Goal: Task Accomplishment & Management: Manage account settings

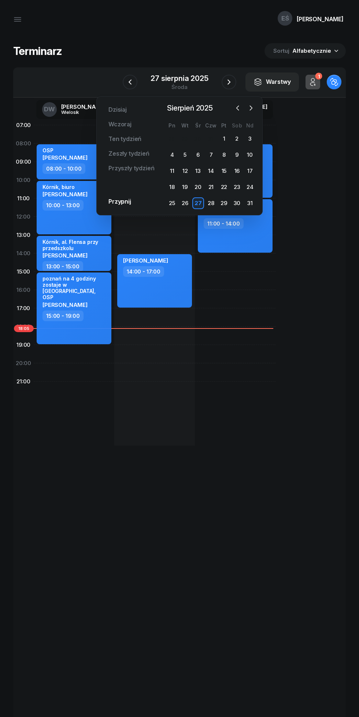
click at [18, 19] on icon "button" at bounding box center [17, 19] width 9 height 9
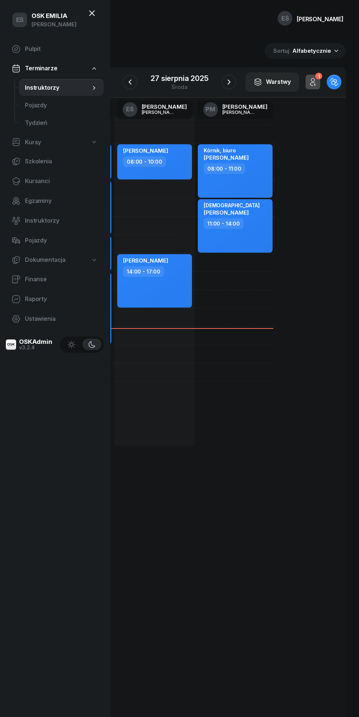
click at [34, 182] on span "Kursanci" at bounding box center [61, 182] width 73 height 10
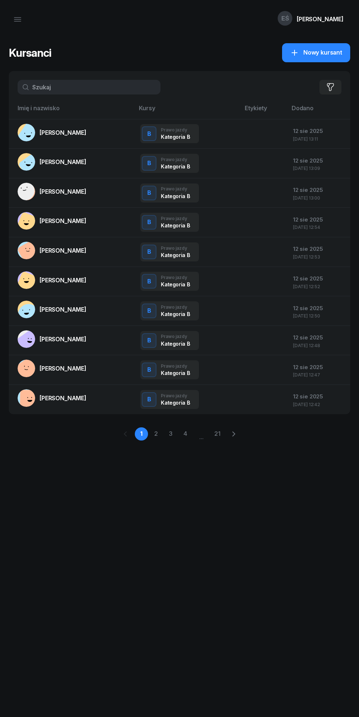
click at [14, 19] on icon "button" at bounding box center [17, 19] width 9 height 9
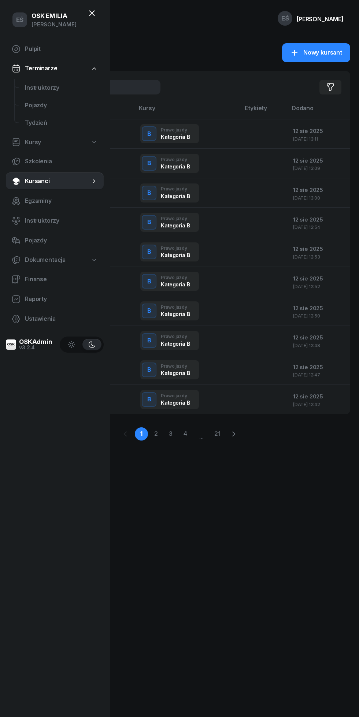
click at [37, 84] on span "Instruktorzy" at bounding box center [61, 88] width 73 height 10
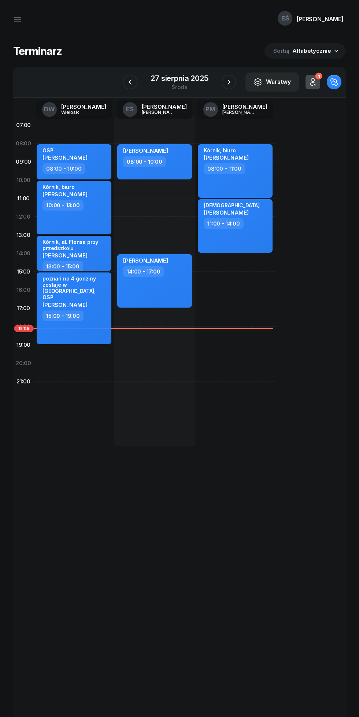
click at [171, 78] on div "27 sierpnia 2025" at bounding box center [180, 78] width 58 height 7
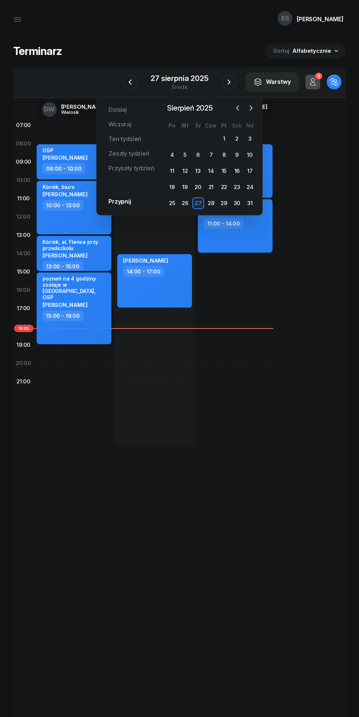
click at [251, 108] on icon "button" at bounding box center [250, 107] width 7 height 7
click at [251, 112] on button "button" at bounding box center [250, 108] width 11 height 11
click at [211, 139] on div "2" at bounding box center [211, 139] width 12 height 12
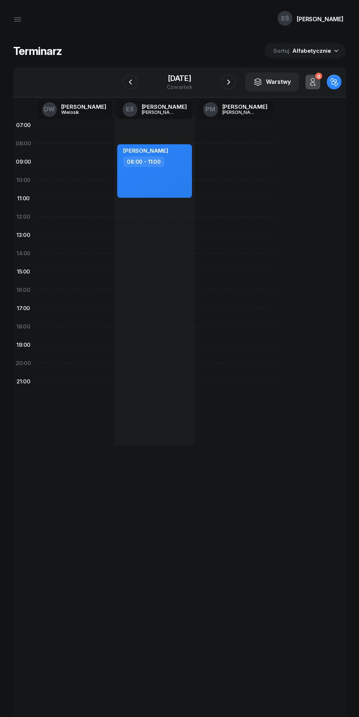
click at [233, 82] on icon "button" at bounding box center [228, 82] width 9 height 9
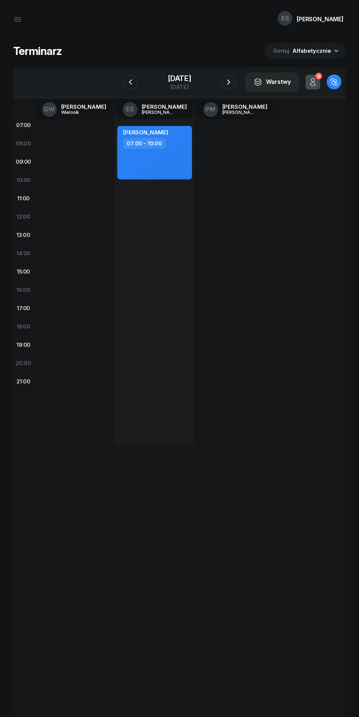
click at [126, 82] on icon "button" at bounding box center [130, 82] width 9 height 9
click at [127, 78] on icon "button" at bounding box center [130, 82] width 9 height 9
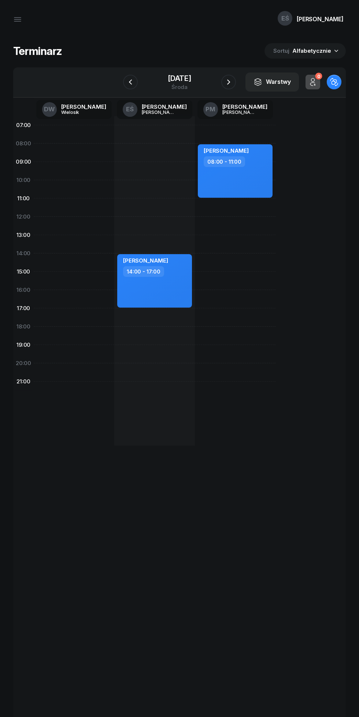
click at [172, 77] on div "[DATE]" at bounding box center [179, 78] width 23 height 7
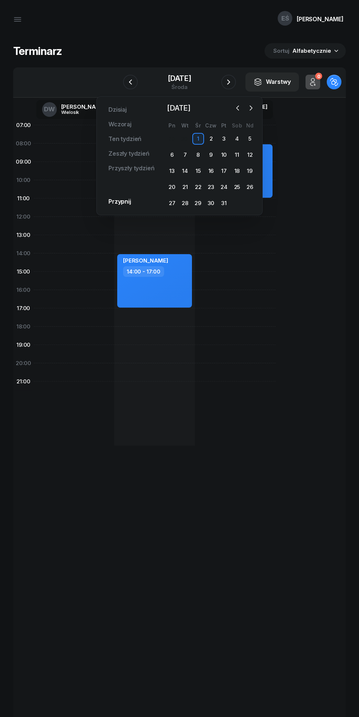
click at [234, 111] on icon "button" at bounding box center [237, 107] width 7 height 7
click at [251, 108] on icon "button" at bounding box center [250, 107] width 7 height 7
click at [224, 154] on div "10" at bounding box center [224, 155] width 12 height 12
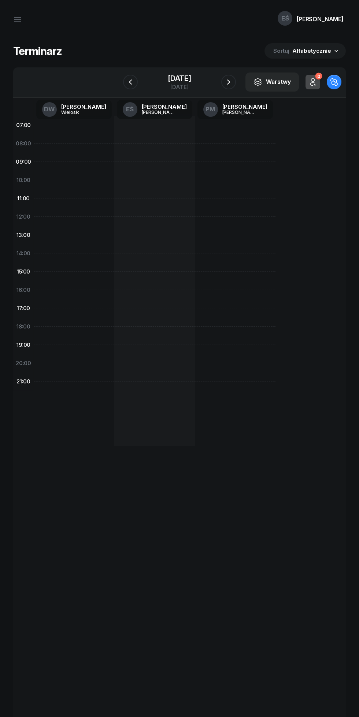
click at [175, 75] on div "[DATE]" at bounding box center [179, 78] width 23 height 7
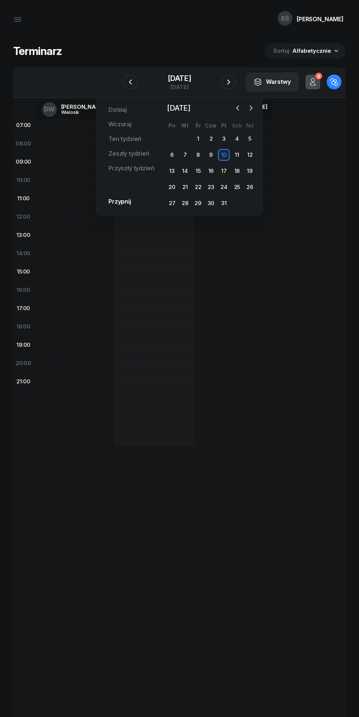
click at [211, 139] on div "2" at bounding box center [211, 139] width 12 height 12
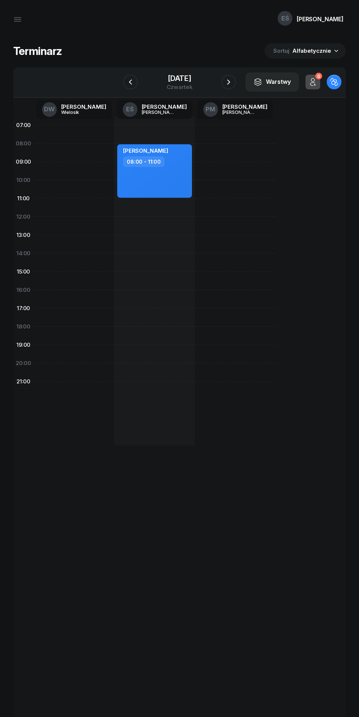
click at [233, 82] on icon "button" at bounding box center [228, 82] width 9 height 9
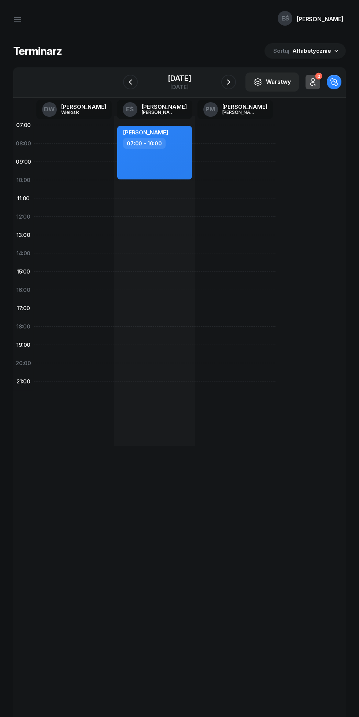
click at [126, 82] on icon "button" at bounding box center [130, 82] width 9 height 9
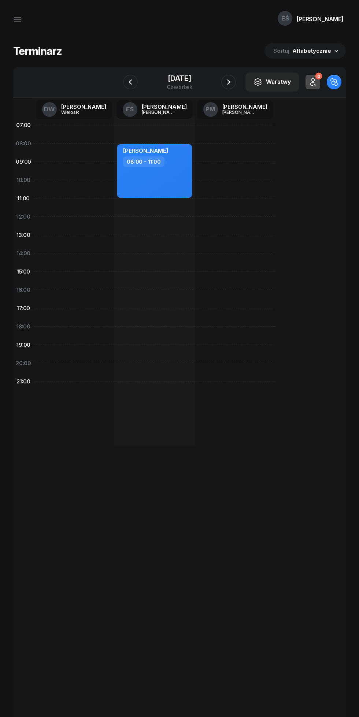
click at [129, 80] on icon "button" at bounding box center [130, 82] width 3 height 5
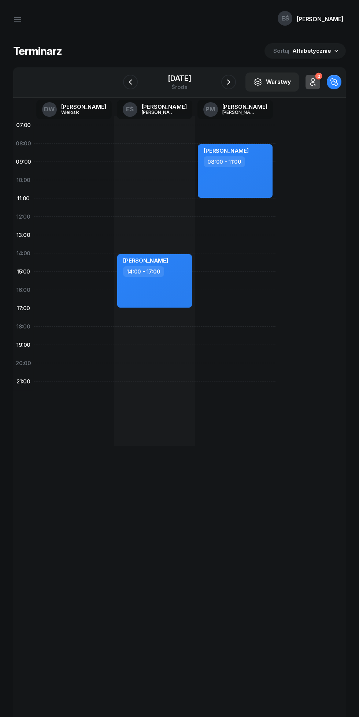
click at [230, 78] on icon "button" at bounding box center [228, 82] width 9 height 9
click at [233, 82] on icon "button" at bounding box center [228, 82] width 9 height 9
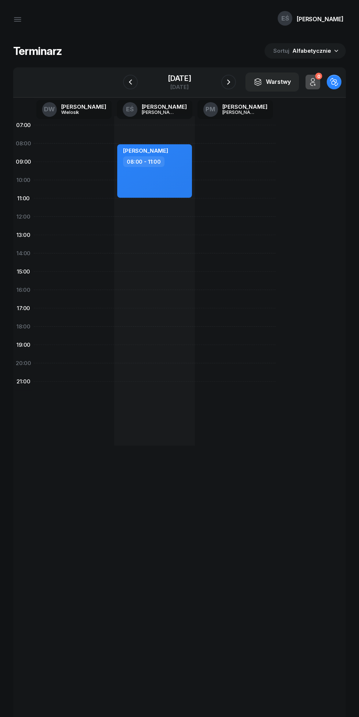
click at [233, 79] on icon "button" at bounding box center [228, 82] width 9 height 9
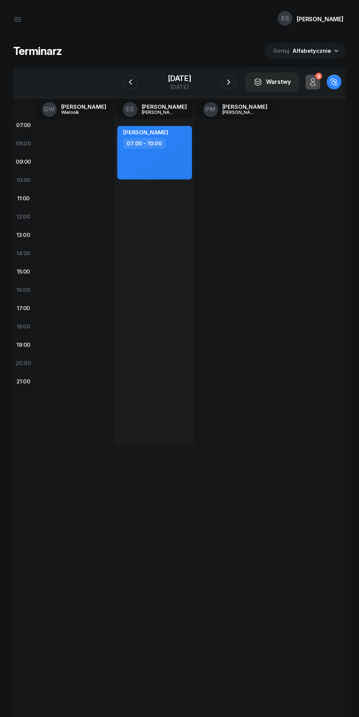
click at [233, 82] on icon "button" at bounding box center [228, 82] width 9 height 9
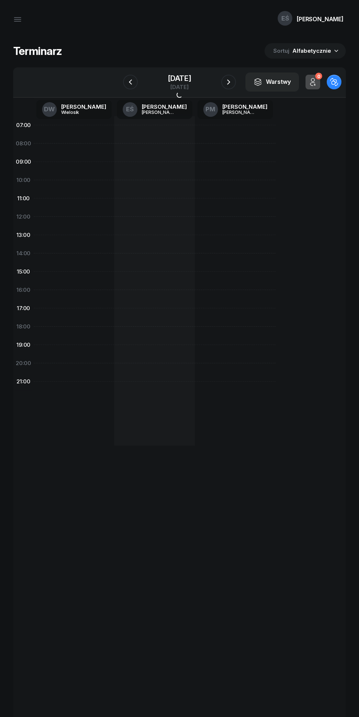
click at [233, 82] on icon "button" at bounding box center [228, 82] width 9 height 9
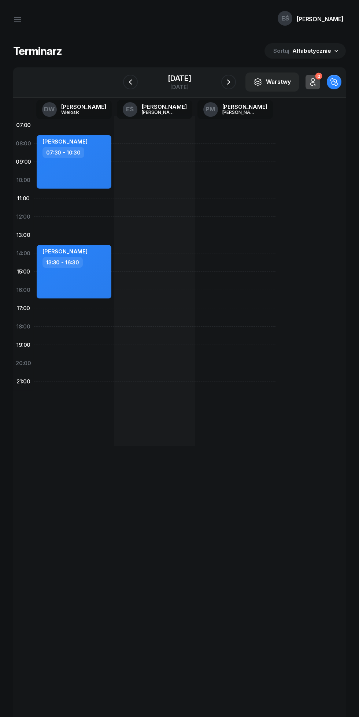
click at [168, 77] on div "[DATE]" at bounding box center [179, 78] width 23 height 7
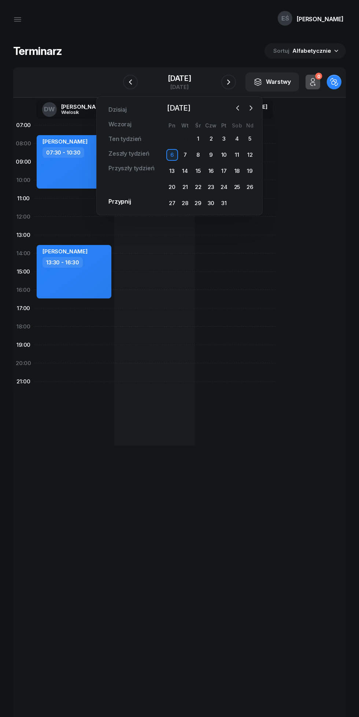
click at [237, 108] on icon "button" at bounding box center [237, 107] width 7 height 7
click at [238, 108] on icon "button" at bounding box center [237, 107] width 7 height 7
click at [209, 199] on div "28" at bounding box center [211, 203] width 12 height 12
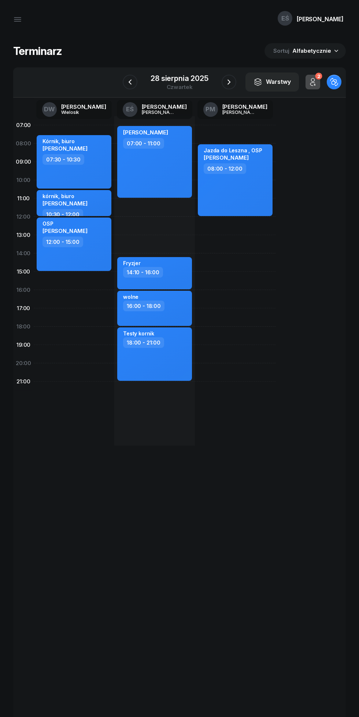
click at [232, 83] on icon "button" at bounding box center [229, 82] width 9 height 9
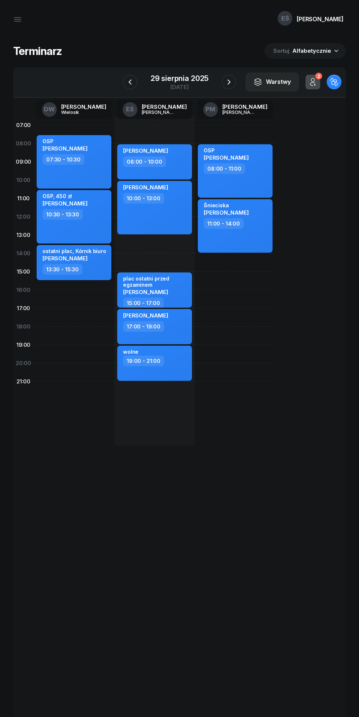
click at [177, 329] on div "17:00 - 19:00" at bounding box center [155, 326] width 64 height 11
select select "17"
select select "19"
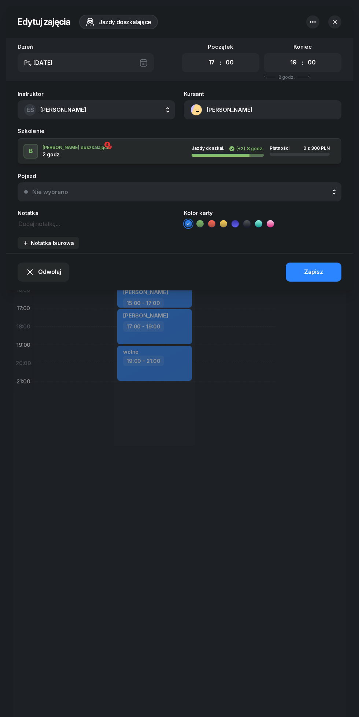
click at [221, 113] on button "[PERSON_NAME]" at bounding box center [263, 109] width 158 height 19
click at [249, 18] on header "Edytuj zajęcia Jazdy doszkalające" at bounding box center [179, 22] width 347 height 32
click at [243, 520] on div at bounding box center [179, 358] width 359 height 717
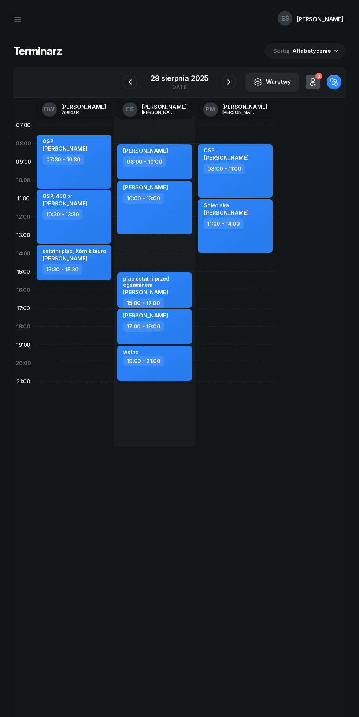
click at [165, 332] on div "[PERSON_NAME] 17:00 - 19:00" at bounding box center [154, 326] width 75 height 35
select select "17"
select select "19"
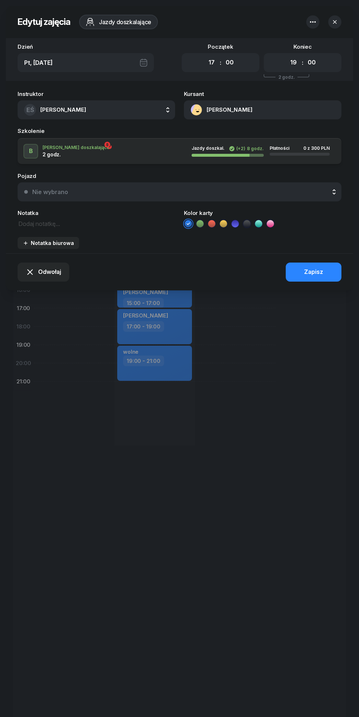
click at [210, 112] on button "[PERSON_NAME]" at bounding box center [263, 109] width 158 height 19
copy span "609 984 494"
click at [329, 12] on header "Edytuj zajęcia Jazdy doszkalające" at bounding box center [179, 22] width 347 height 32
click at [315, 22] on icon "button" at bounding box center [313, 21] width 6 height 1
click at [332, 22] on icon "button" at bounding box center [334, 21] width 7 height 7
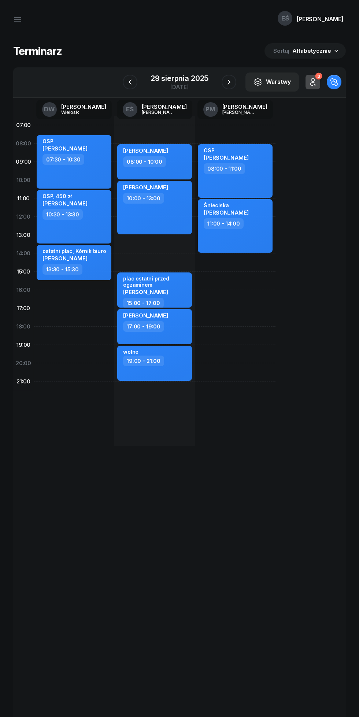
click at [325, 22] on div "EŚ Emilia" at bounding box center [310, 19] width 79 height 30
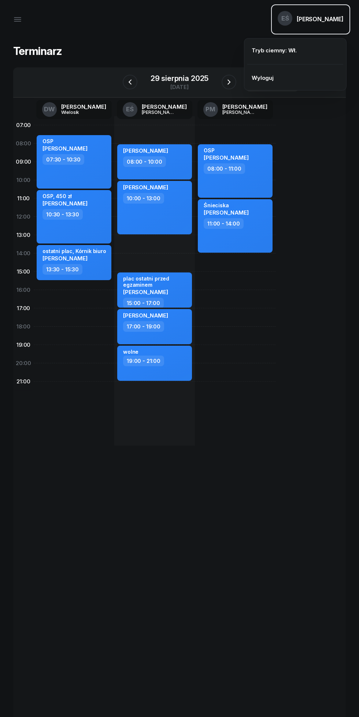
click at [18, 19] on icon "button" at bounding box center [17, 19] width 7 height 0
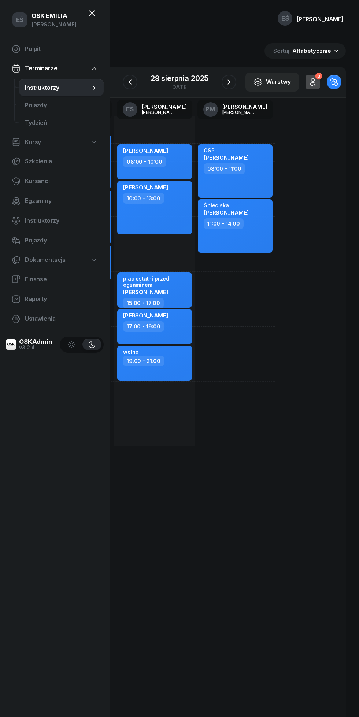
click at [37, 186] on span "Kursanci" at bounding box center [61, 182] width 73 height 10
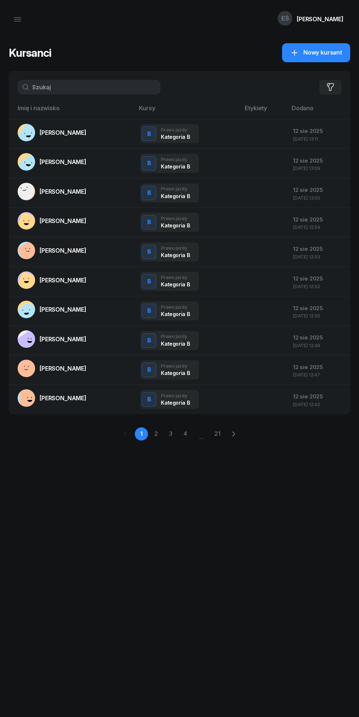
click at [313, 49] on span "Nowy kursant" at bounding box center [322, 53] width 39 height 10
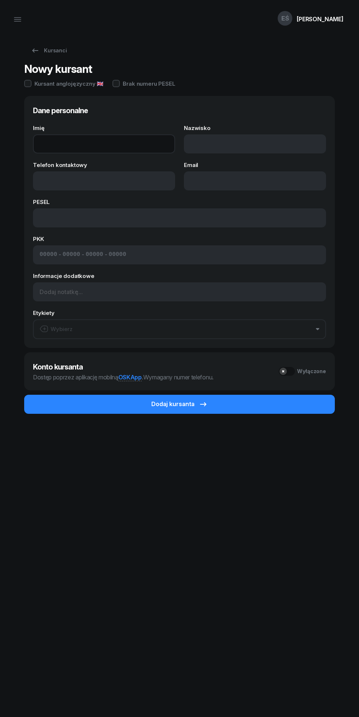
click at [67, 144] on input "Imię" at bounding box center [104, 143] width 142 height 19
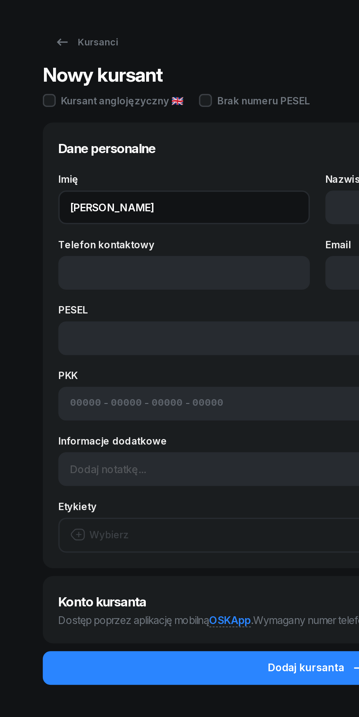
type input "[PERSON_NAME]"
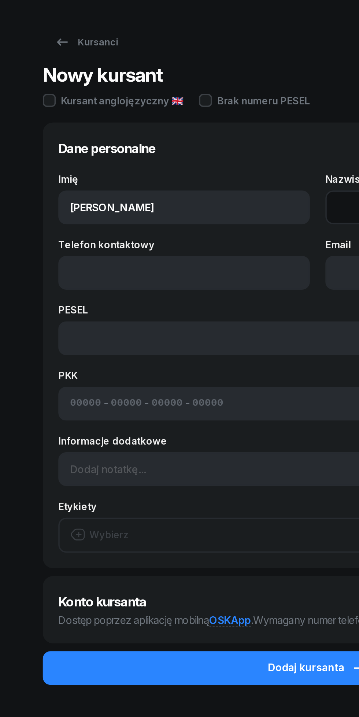
click at [191, 146] on input "Nazwisko" at bounding box center [255, 143] width 142 height 19
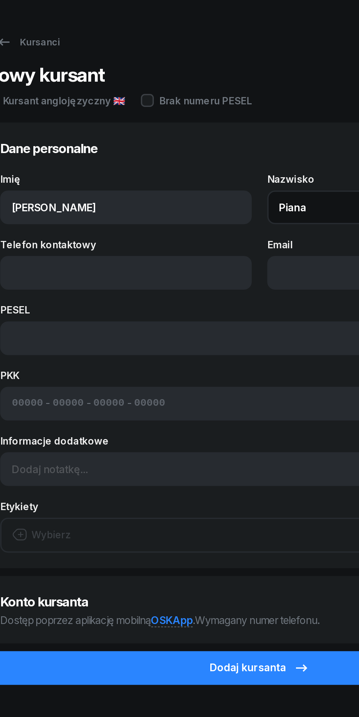
type input "Piana"
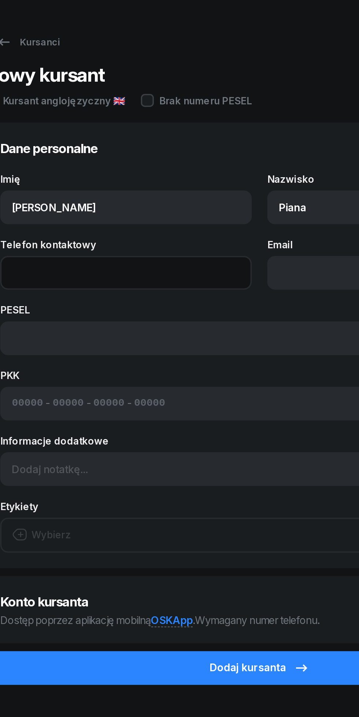
click at [64, 183] on input "Telefon kontaktowy" at bounding box center [104, 180] width 142 height 19
click at [57, 180] on input "535 435025" at bounding box center [104, 180] width 142 height 19
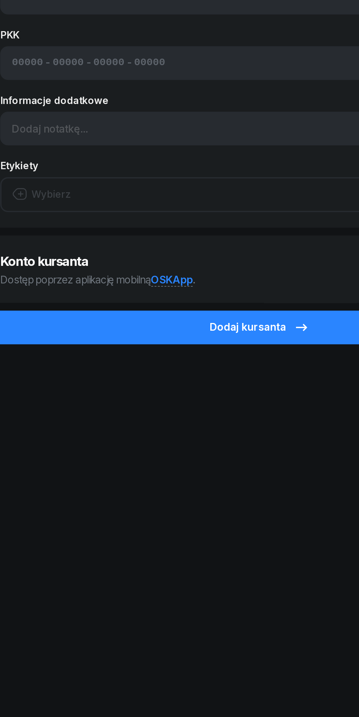
click at [130, 405] on button "Dodaj kursanta" at bounding box center [179, 404] width 311 height 19
type input "535 435 025"
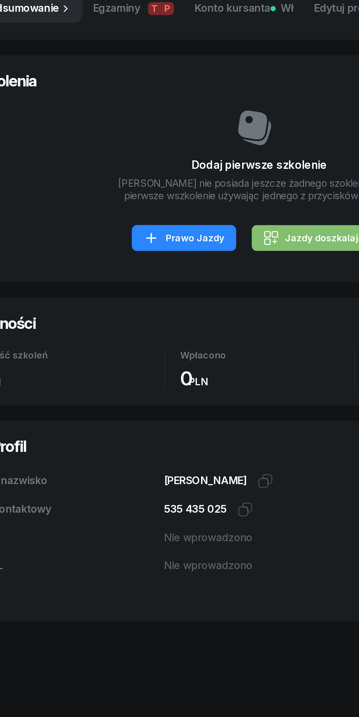
click at [206, 355] on div "Jazdy doszkalające" at bounding box center [213, 354] width 63 height 9
select select "B"
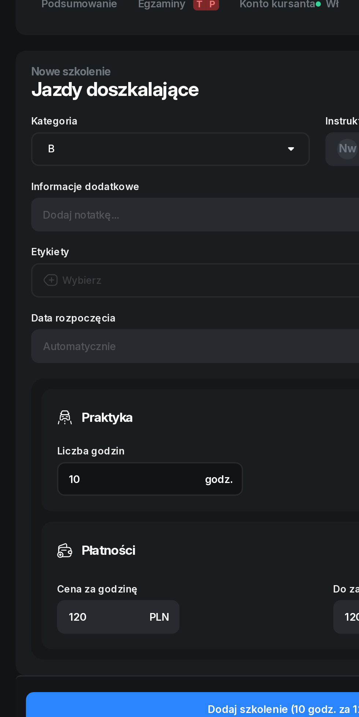
click at [55, 495] on input "10" at bounding box center [84, 492] width 105 height 19
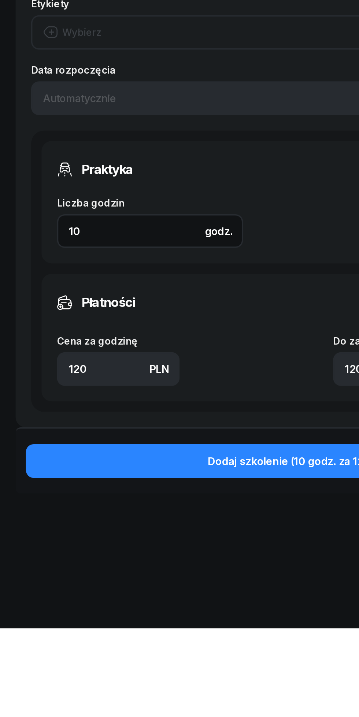
type input "1"
type input "120"
type input "3"
type input "360"
type input "3"
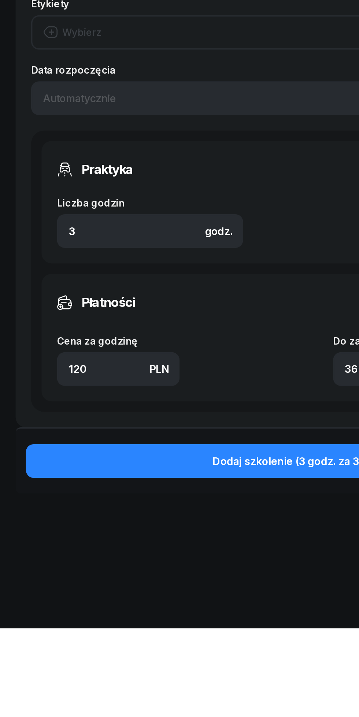
click at [51, 574] on input "120" at bounding box center [66, 570] width 69 height 19
type input "12"
type input "36"
type input "1"
type input "3"
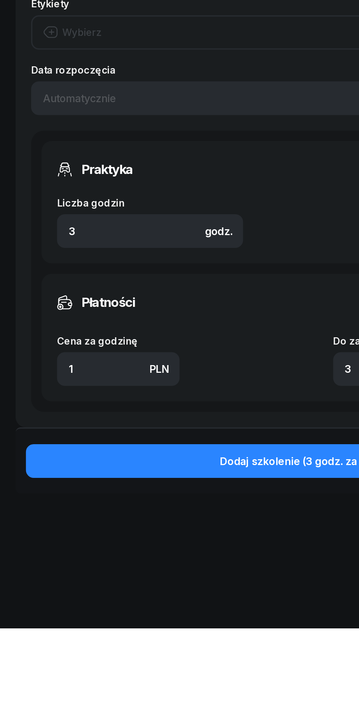
type input "15"
type input "45"
type input "159"
type input "477"
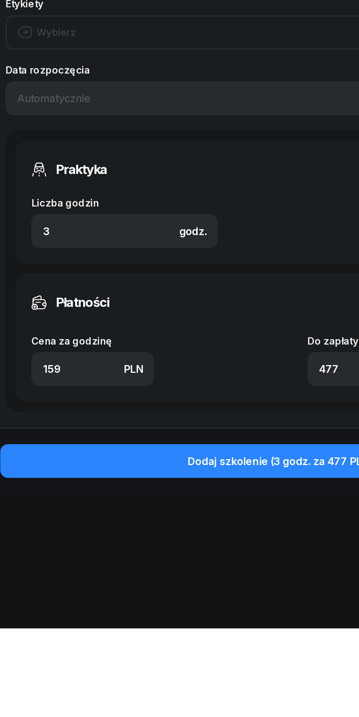
type input "15"
type input "45"
type input "150"
type input "450"
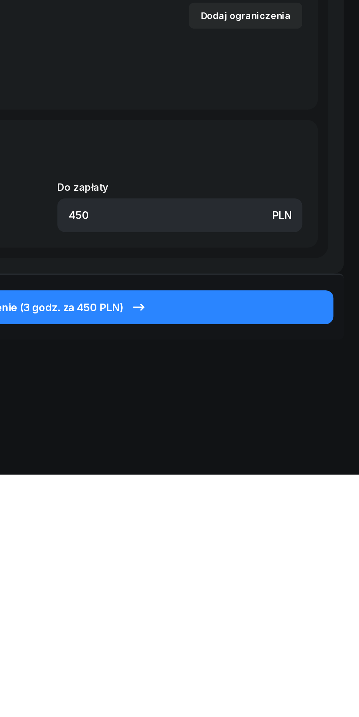
type input "150"
click at [210, 624] on div "Dodaj szkolenie (3 godz. za 450 PLN)" at bounding box center [180, 623] width 118 height 10
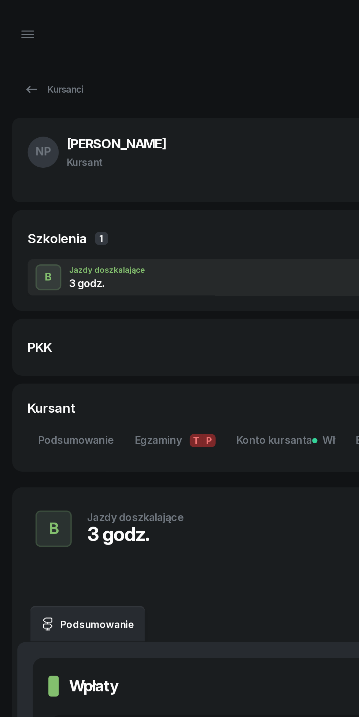
click at [24, 49] on div "Kursanci" at bounding box center [32, 50] width 34 height 9
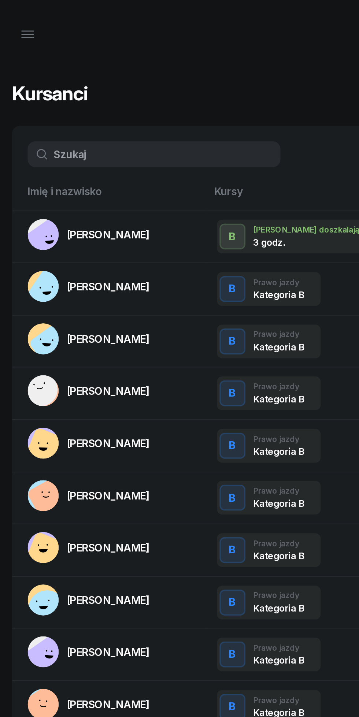
click at [22, 20] on button "button" at bounding box center [18, 20] width 18 height 18
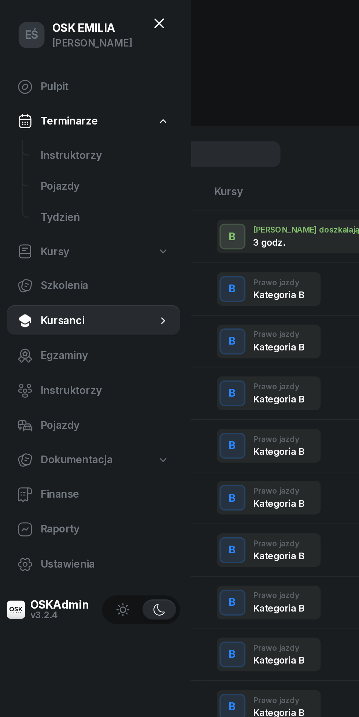
click at [39, 82] on link "Instruktorzy" at bounding box center [61, 88] width 85 height 18
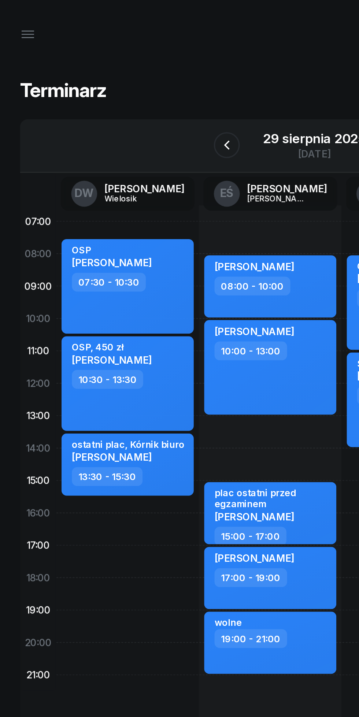
click at [165, 79] on div "29 sierpnia 2025" at bounding box center [180, 78] width 58 height 7
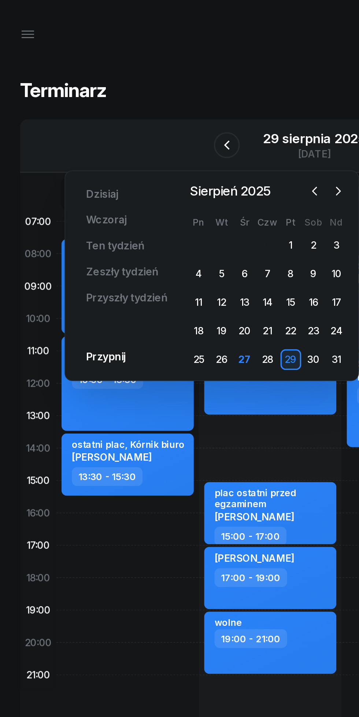
click at [193, 108] on icon "button" at bounding box center [192, 107] width 7 height 7
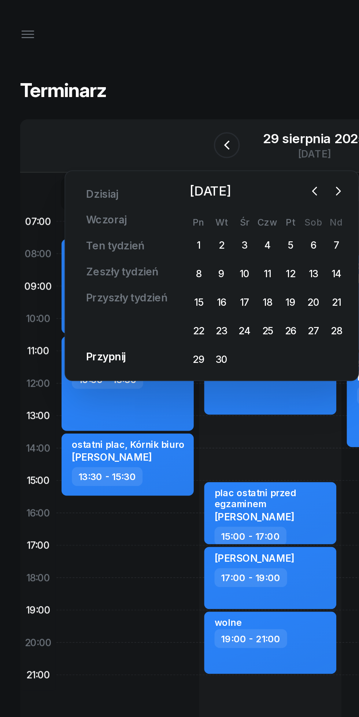
click at [191, 111] on icon "button" at bounding box center [192, 107] width 7 height 7
click at [166, 139] on div "3" at bounding box center [166, 139] width 12 height 12
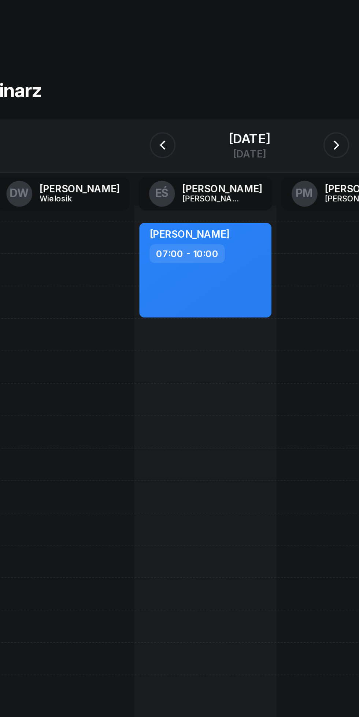
click at [126, 82] on icon "button" at bounding box center [130, 82] width 9 height 9
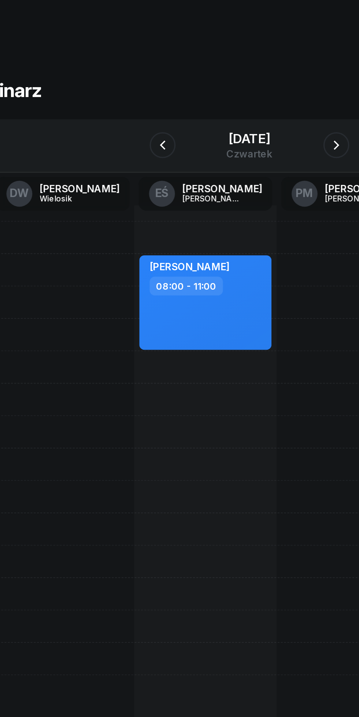
click at [195, 300] on div "[PERSON_NAME] 08:00 - 11:00" at bounding box center [235, 281] width 81 height 330
select select "16"
select select "18"
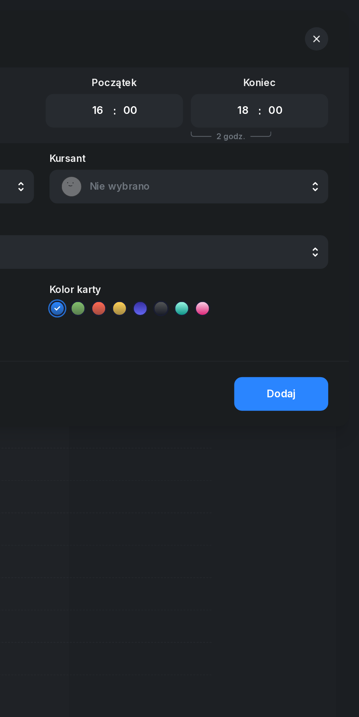
click at [335, 22] on icon "button" at bounding box center [335, 22] width 4 height 4
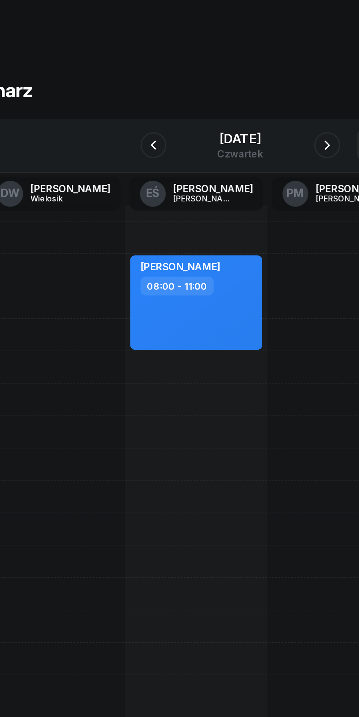
click at [195, 210] on div "[PERSON_NAME] 08:00 - 11:00" at bounding box center [235, 281] width 81 height 330
select select "11"
select select "13"
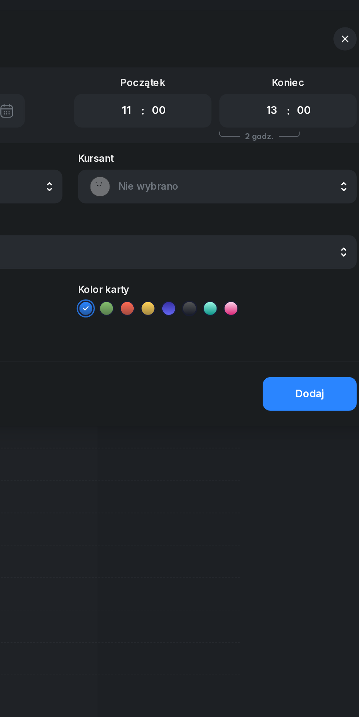
click at [292, 66] on select "00 01 02 03 04 05 06 07 08 09 10 11 12 13 14 15 16 17 18 19 20 21 22 23" at bounding box center [294, 62] width 14 height 15
click at [287, 55] on select "00 01 02 03 04 05 06 07 08 09 10 11 12 13 14 15 16 17 18 19 20 21 22 23" at bounding box center [294, 62] width 14 height 15
click at [213, 106] on span "Nie wybrano" at bounding box center [271, 106] width 128 height 10
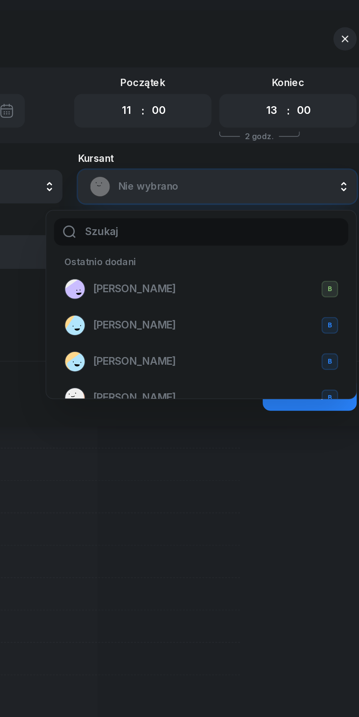
click at [202, 168] on span "[PERSON_NAME]" at bounding box center [215, 164] width 47 height 10
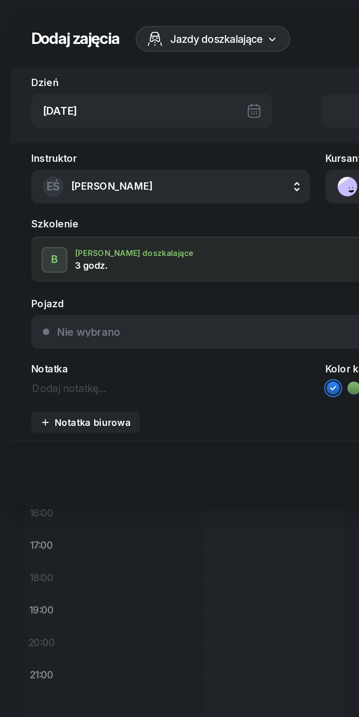
click at [36, 217] on textarea at bounding box center [97, 219] width 158 height 10
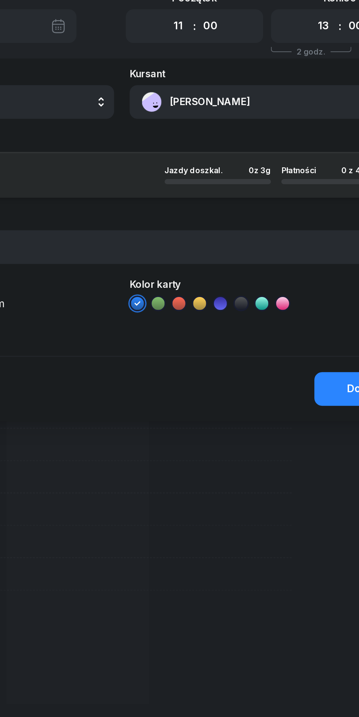
type textarea "Plac manewrowy przed egzaminem"
click at [303, 265] on button "Dodaj" at bounding box center [314, 267] width 53 height 19
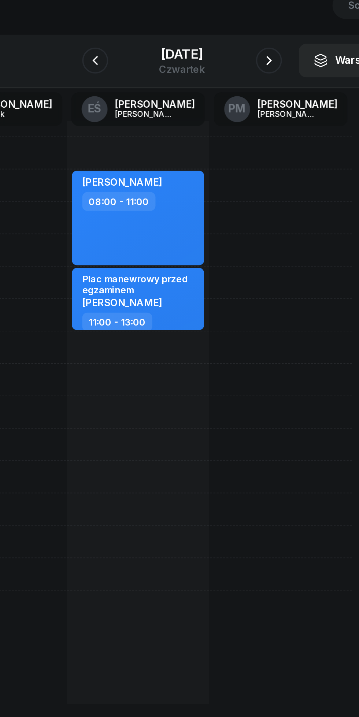
click at [184, 221] on div "[PERSON_NAME]" at bounding box center [155, 218] width 64 height 6
select select "11"
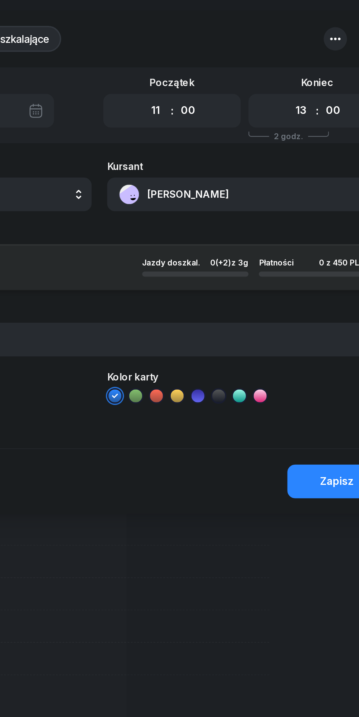
click at [289, 63] on select "00 01 02 03 04 05 06 07 08 09 10 11 12 13 14 15 16 17 18 19 20 21 22 23" at bounding box center [294, 62] width 14 height 15
select select "14"
click at [287, 55] on select "00 01 02 03 04 05 06 07 08 09 10 11 12 13 14 15 16 17 18 19 20 21 22 23" at bounding box center [294, 62] width 14 height 15
click at [302, 272] on button "Zapisz" at bounding box center [314, 272] width 56 height 19
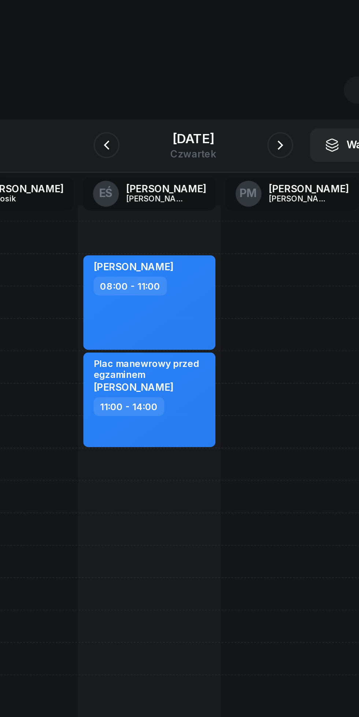
click at [177, 226] on div "11:00 - 14:00" at bounding box center [155, 230] width 64 height 11
select select "11"
select select "14"
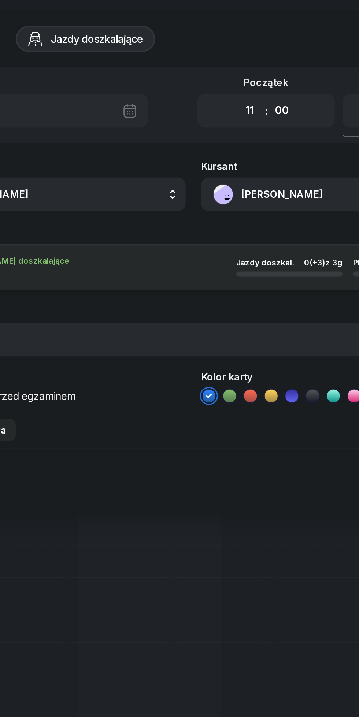
click at [134, 228] on textarea "Plac manewrowy przed egzaminem" at bounding box center [97, 224] width 158 height 10
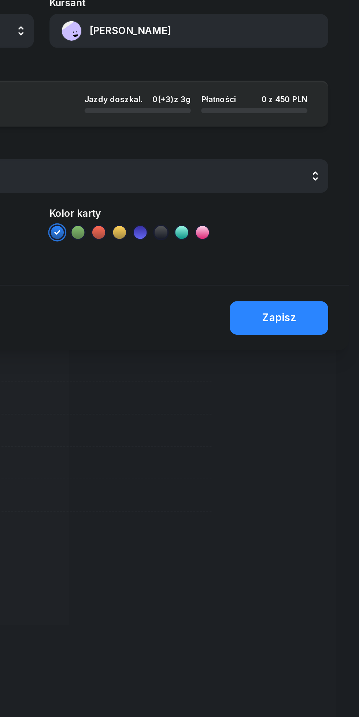
type textarea "Plac manewrowy przed egzaminem +[GEOGRAPHIC_DATA]"
click at [314, 272] on div "Zapisz" at bounding box center [313, 272] width 19 height 10
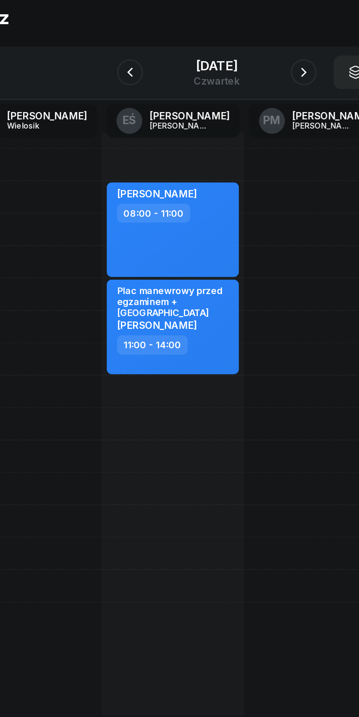
click at [180, 240] on div "Plac manewrowy przed egzaminem +Poznań [PERSON_NAME] 11:00 - 14:00" at bounding box center [154, 225] width 75 height 53
select select "11"
select select "14"
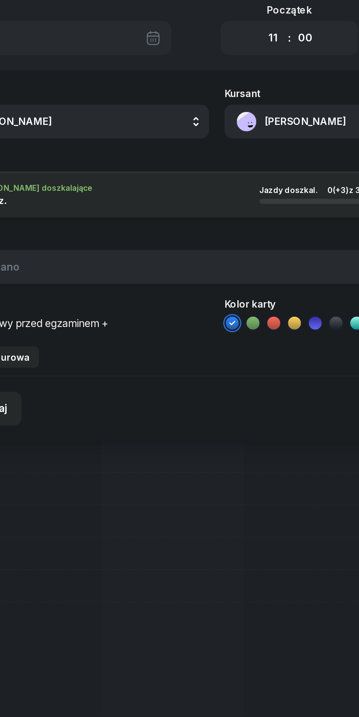
click at [159, 228] on div "Instruktor EŚ [PERSON_NAME] DW [PERSON_NAME] EŚ [PERSON_NAME] PM [PERSON_NAME] …" at bounding box center [179, 170] width 347 height 167
click at [145, 221] on textarea "Plac manewrowy przed egzaminem +[GEOGRAPHIC_DATA]" at bounding box center [97, 224] width 158 height 10
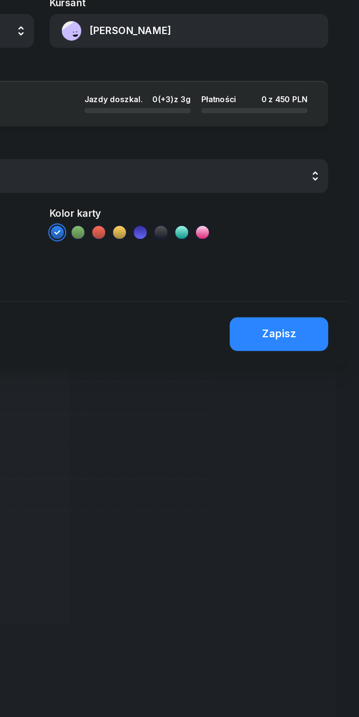
type textarea "Plac manewrowy przed egzaminem +Poznań Kórnik biuro, czołowo"
click at [304, 286] on div "Zapisz" at bounding box center [313, 282] width 19 height 10
